Goal: Check status: Check status

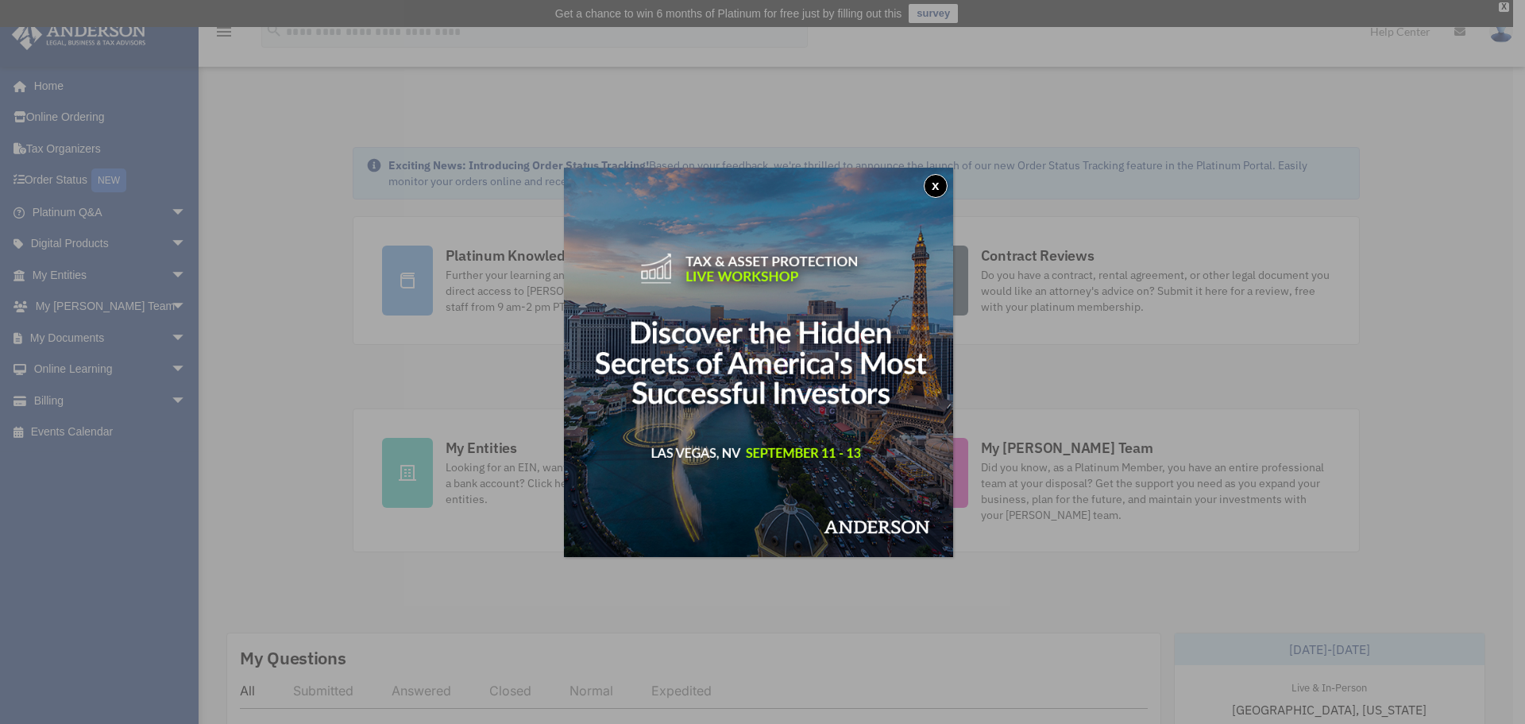
click at [943, 187] on button "x" at bounding box center [936, 186] width 24 height 24
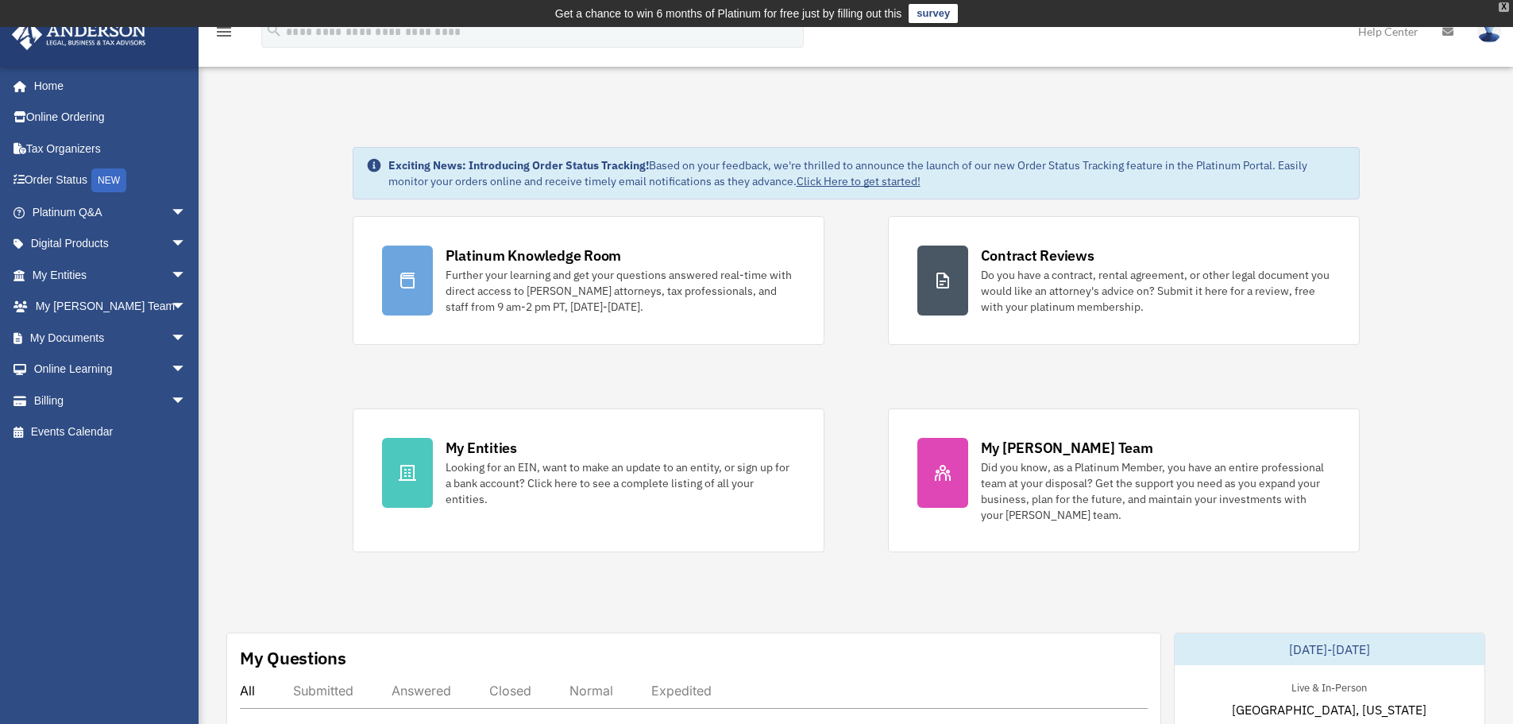
click at [1501, 9] on div "X" at bounding box center [1504, 7] width 10 height 10
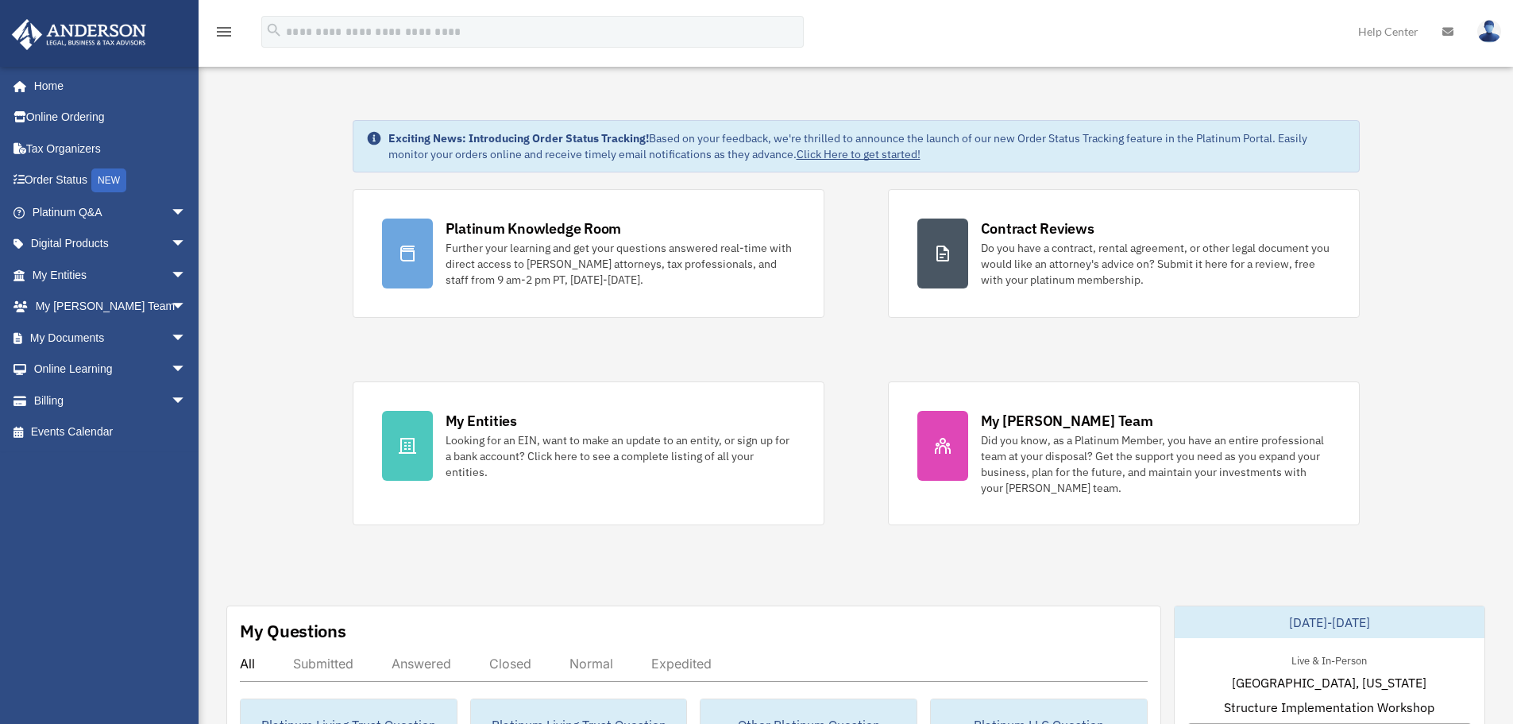
click at [1418, 33] on link "Help Center" at bounding box center [1388, 31] width 84 height 63
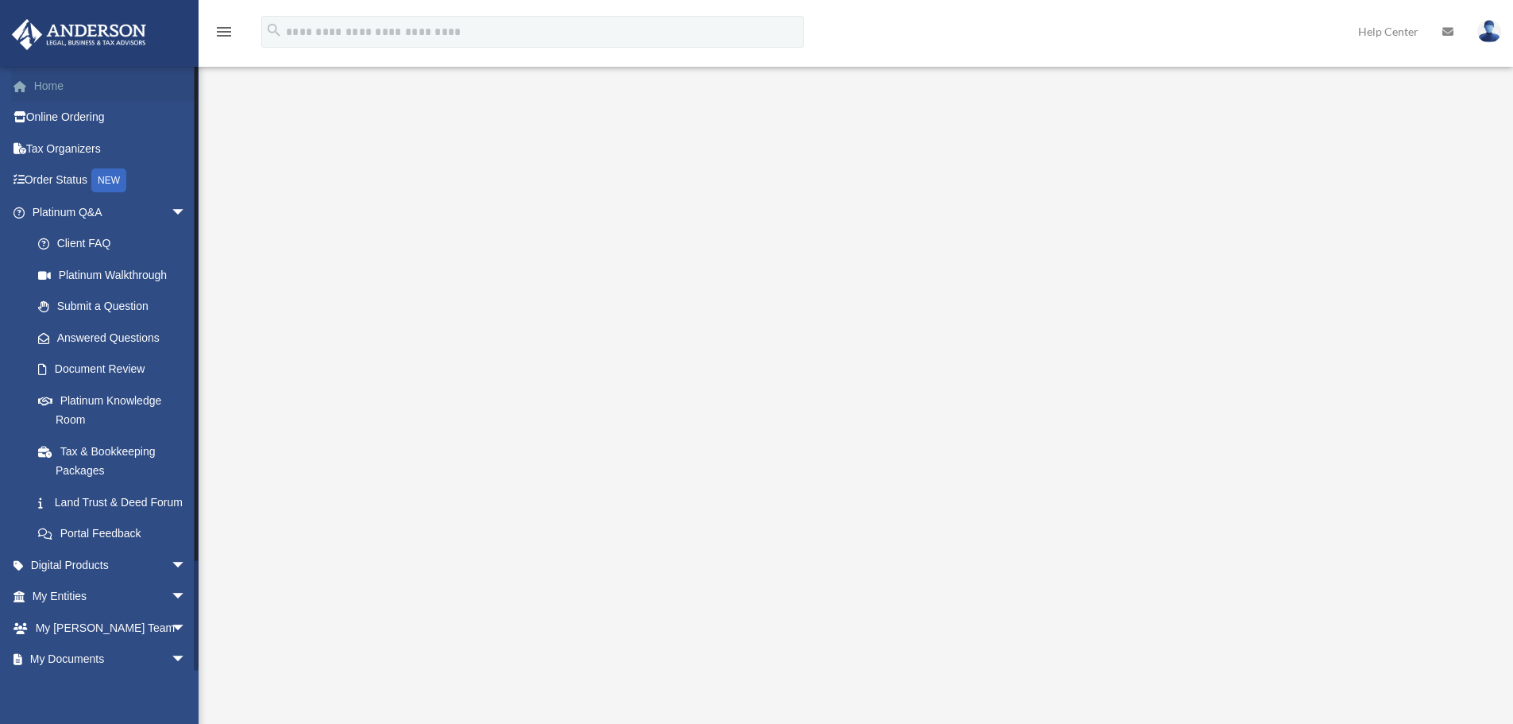
click at [47, 94] on link "Home" at bounding box center [110, 86] width 199 height 32
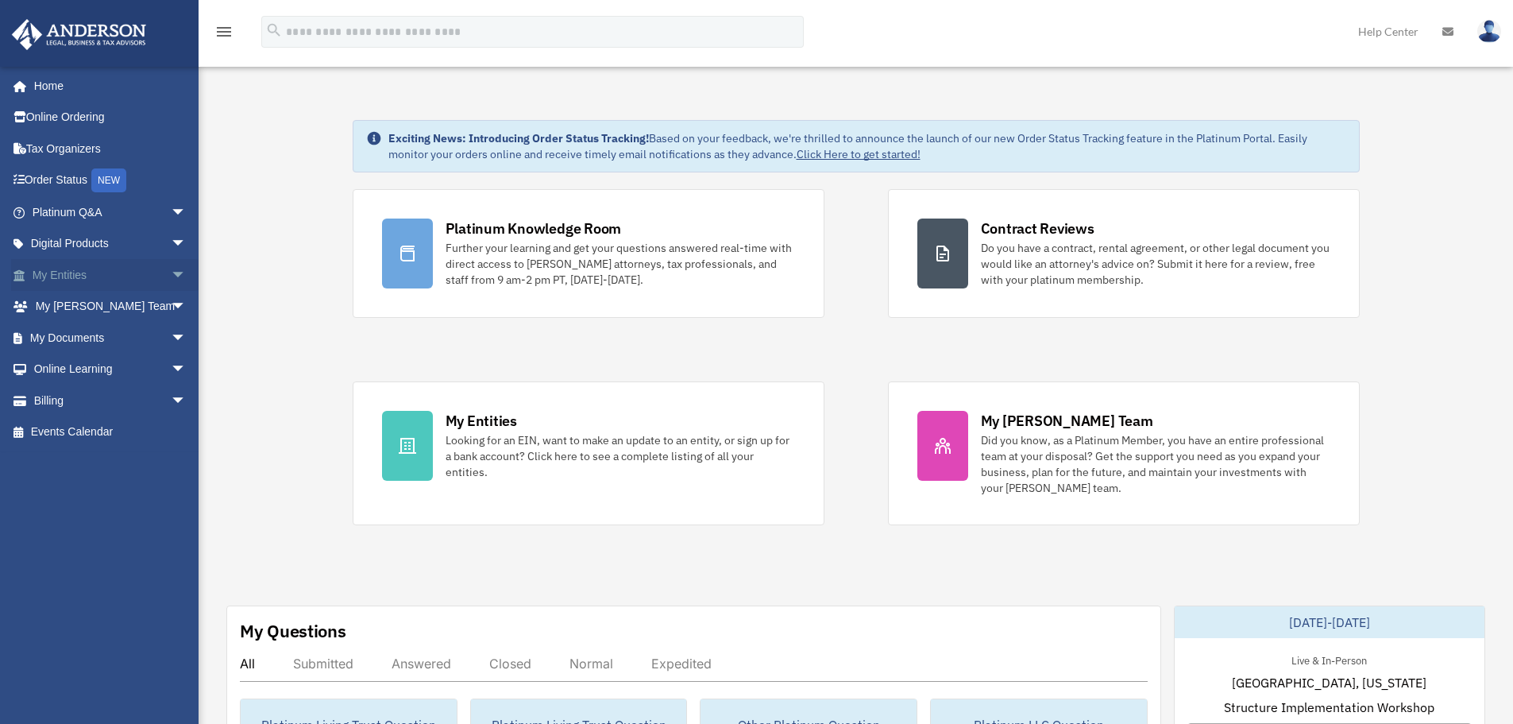
click at [171, 278] on span "arrow_drop_down" at bounding box center [187, 275] width 32 height 33
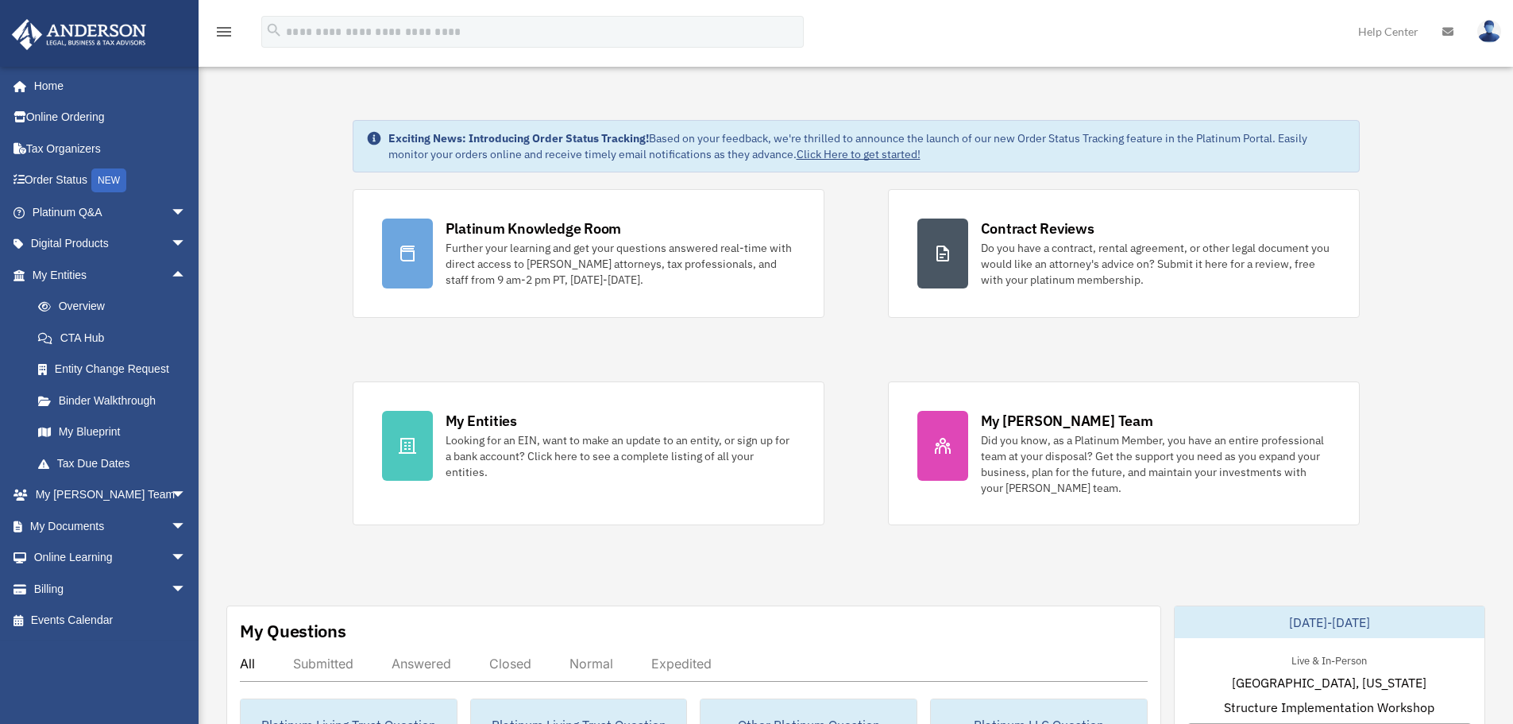
click at [171, 585] on span "arrow_drop_down" at bounding box center [187, 589] width 32 height 33
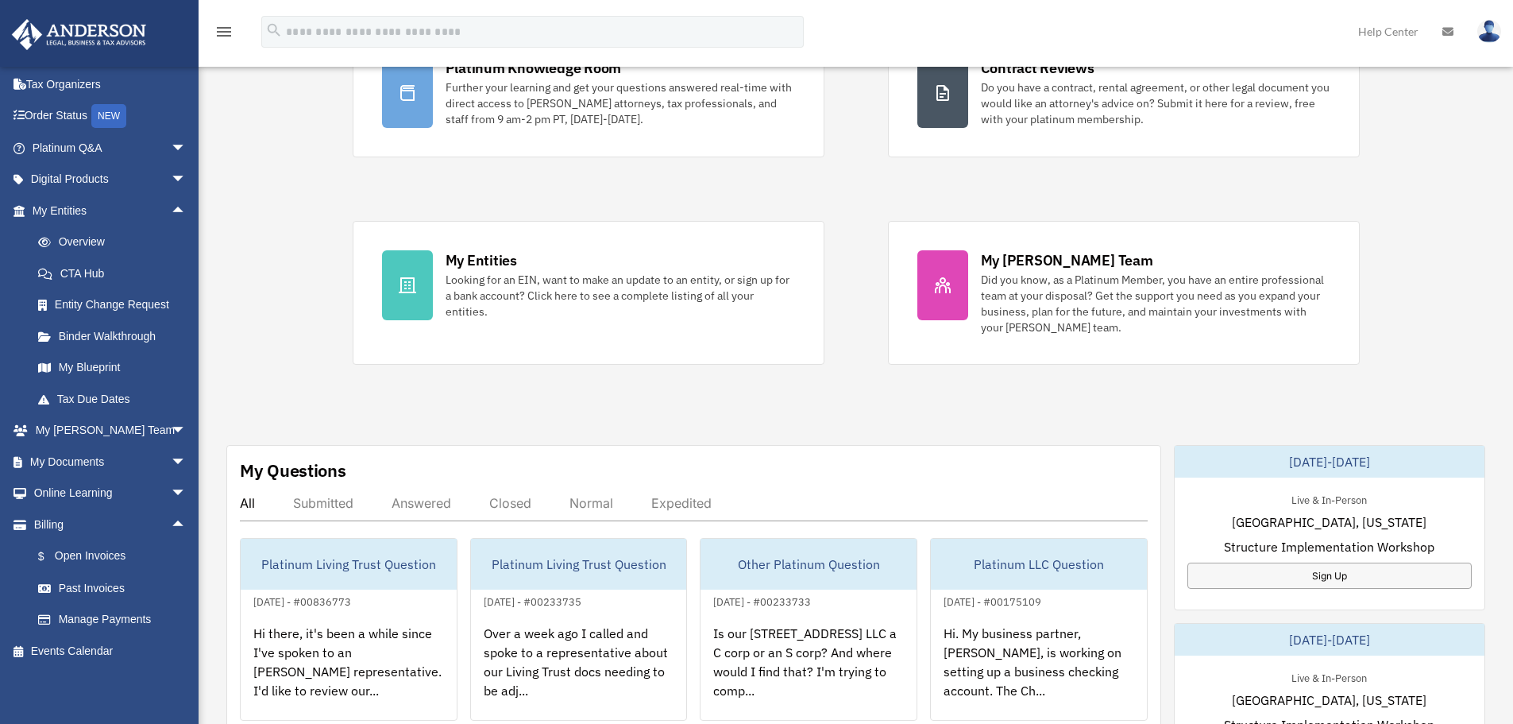
scroll to position [238, 0]
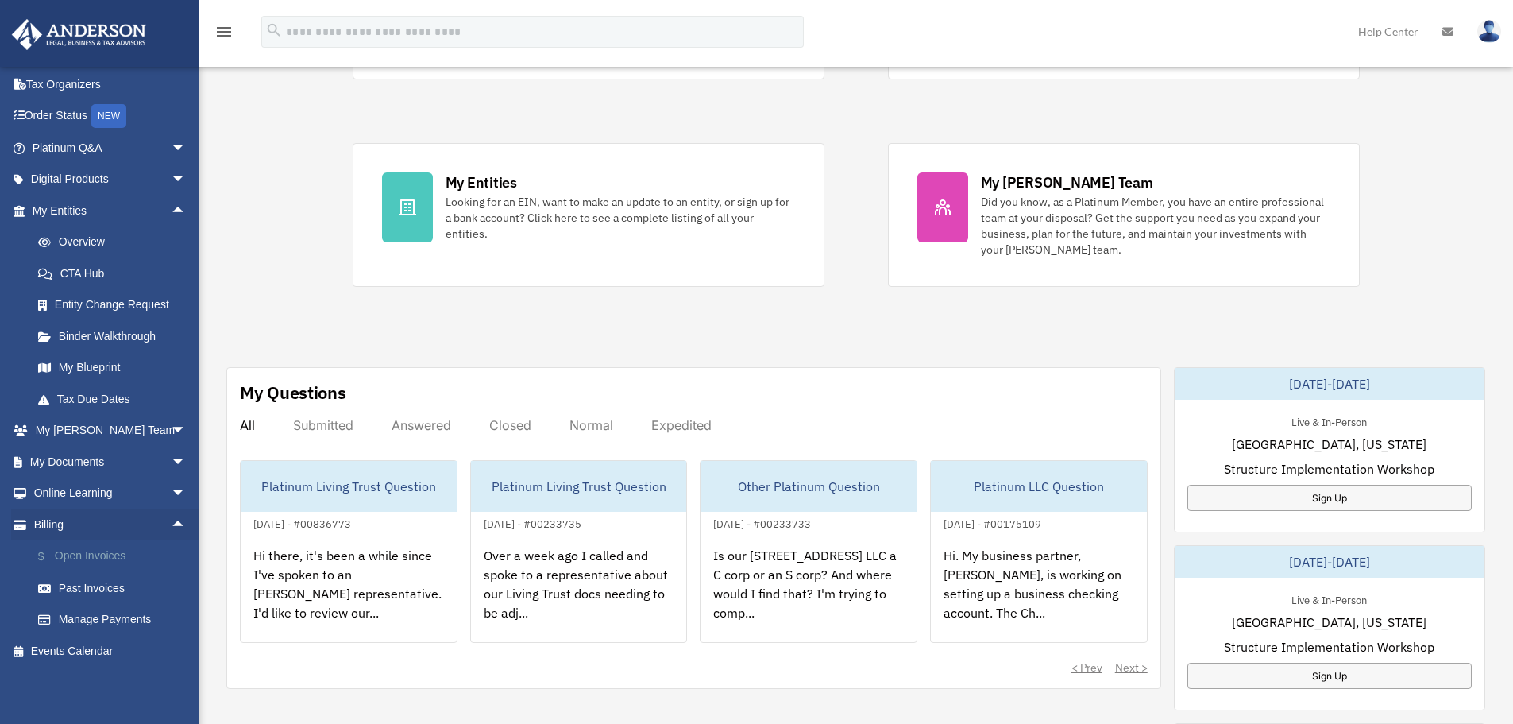
click at [83, 558] on link "$ Open Invoices" at bounding box center [116, 556] width 188 height 33
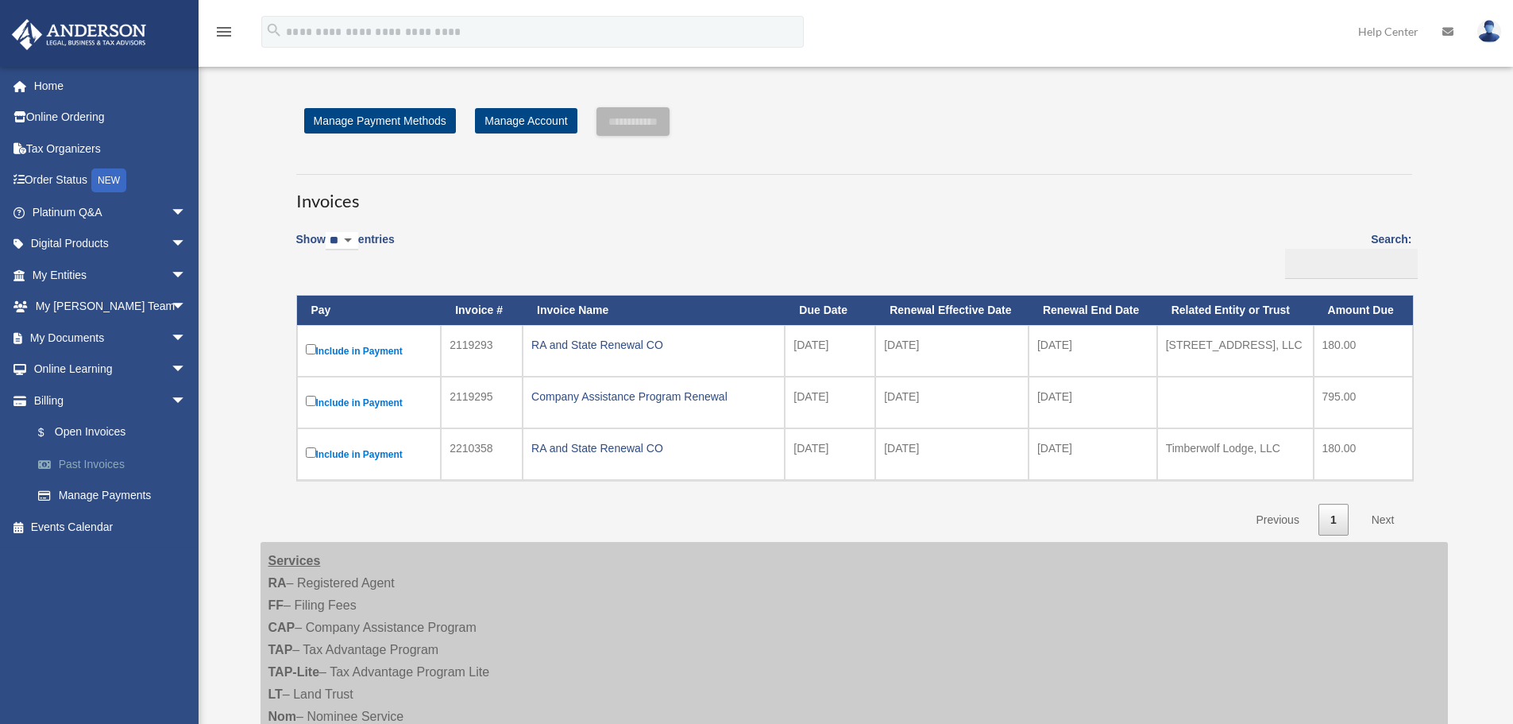
click at [107, 458] on link "Past Invoices" at bounding box center [116, 464] width 188 height 32
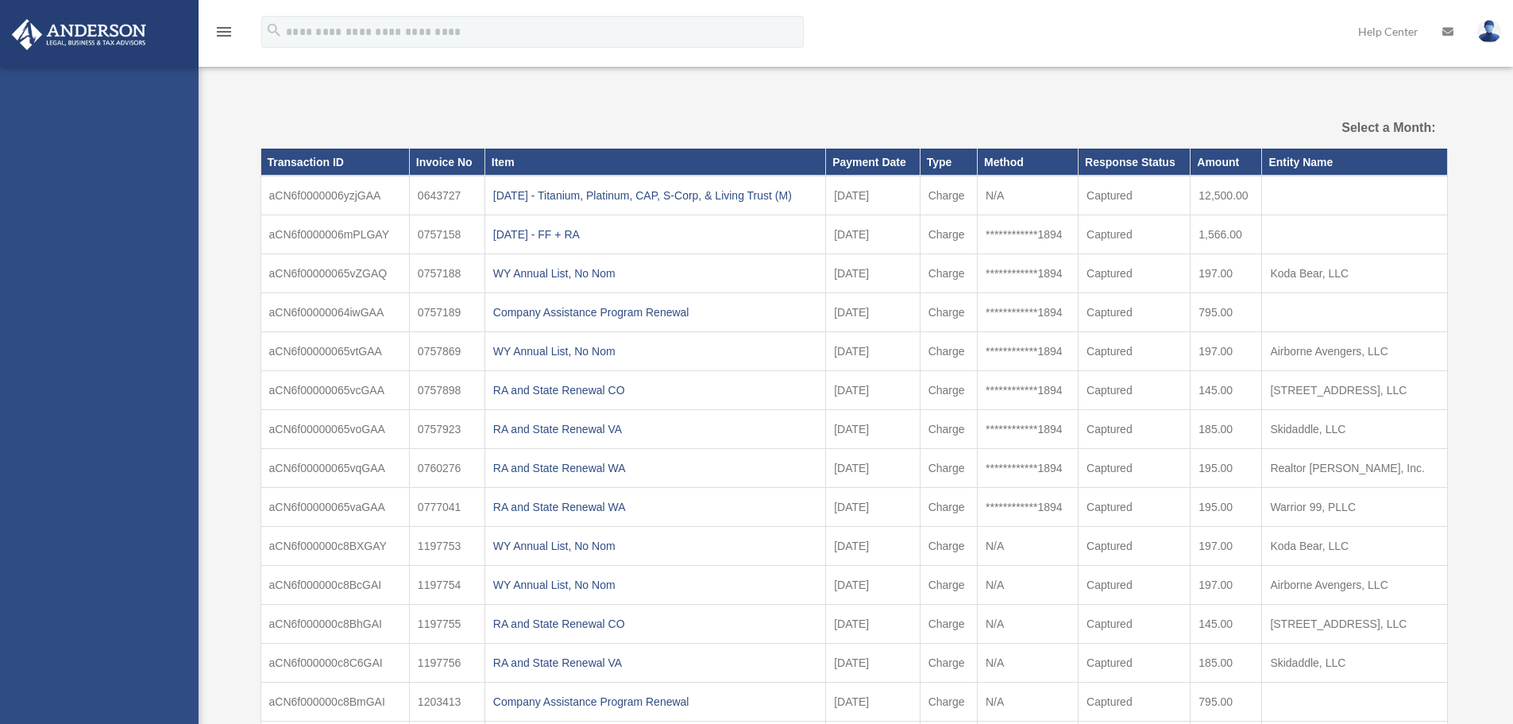
select select
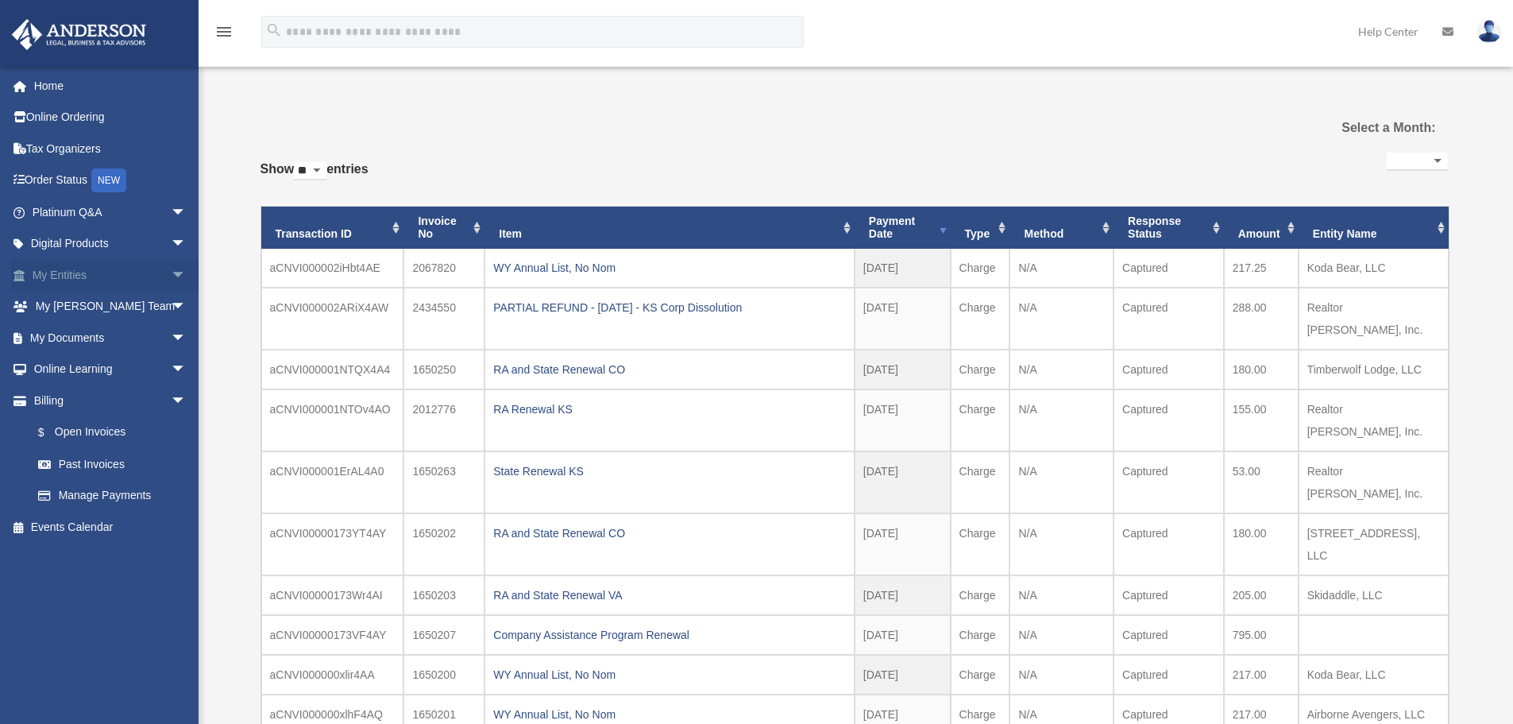
click at [140, 272] on link "My Entities arrow_drop_down" at bounding box center [110, 275] width 199 height 32
click at [171, 272] on span "arrow_drop_down" at bounding box center [187, 275] width 32 height 33
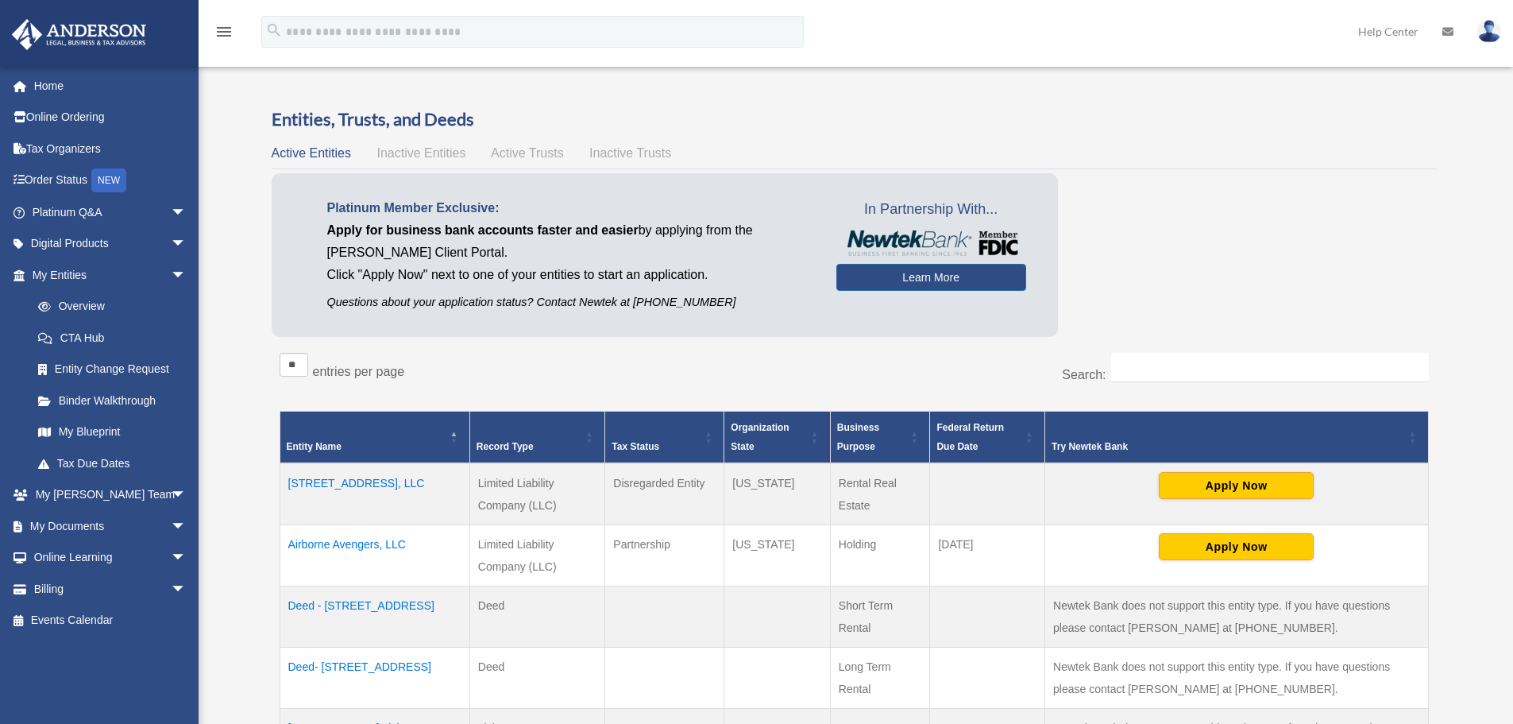
click at [338, 540] on td "Airborne Avengers, LLC" at bounding box center [375, 555] width 190 height 61
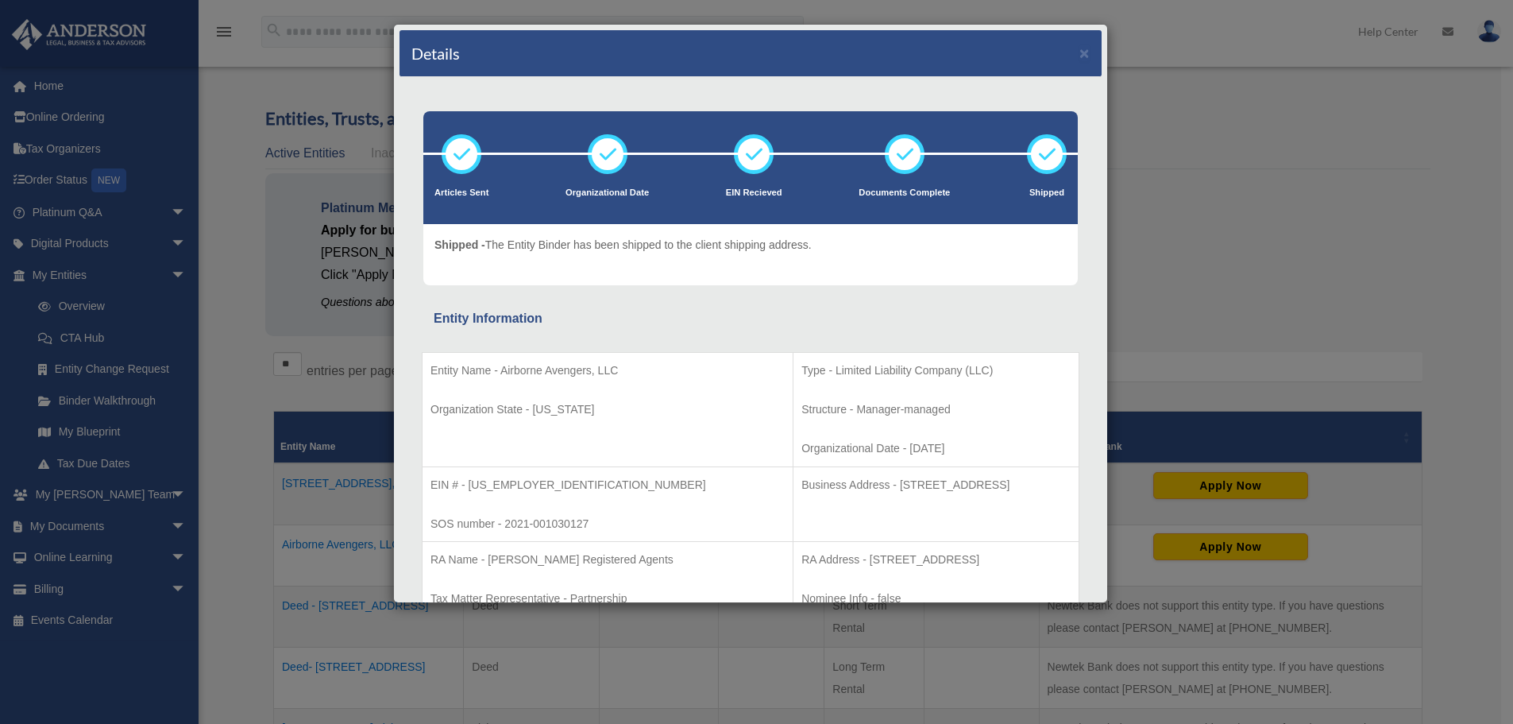
click at [1346, 134] on div "Details × Articles Sent Organizational Date" at bounding box center [756, 362] width 1513 height 724
